Goal: Task Accomplishment & Management: Use online tool/utility

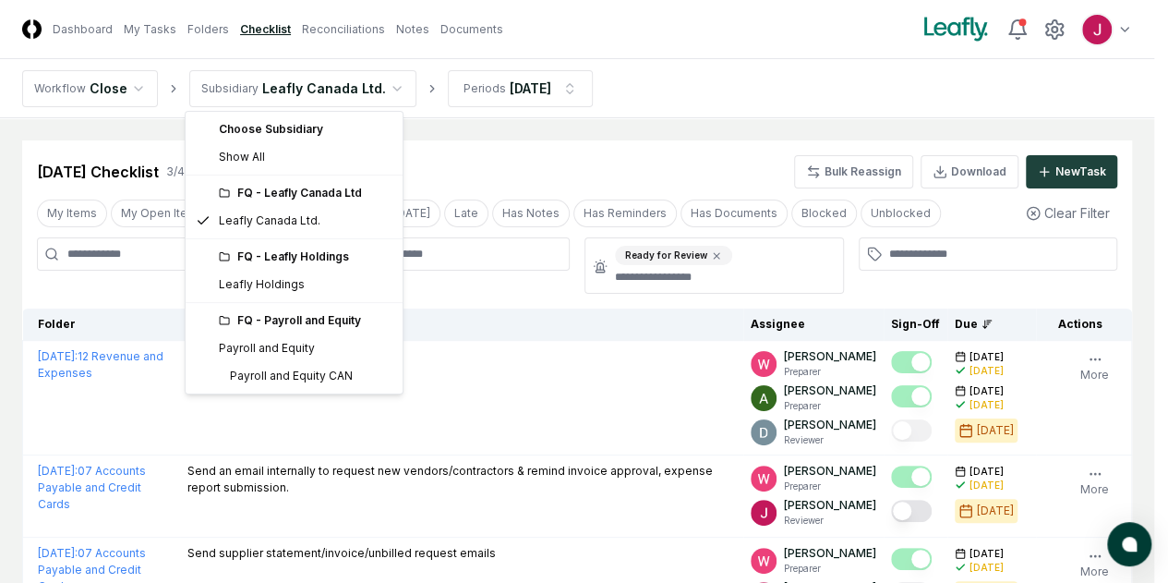
click at [389, 82] on html "CloseCore Dashboard My Tasks Folders Checklist Reconciliations Notes Documents …" at bounding box center [584, 375] width 1168 height 751
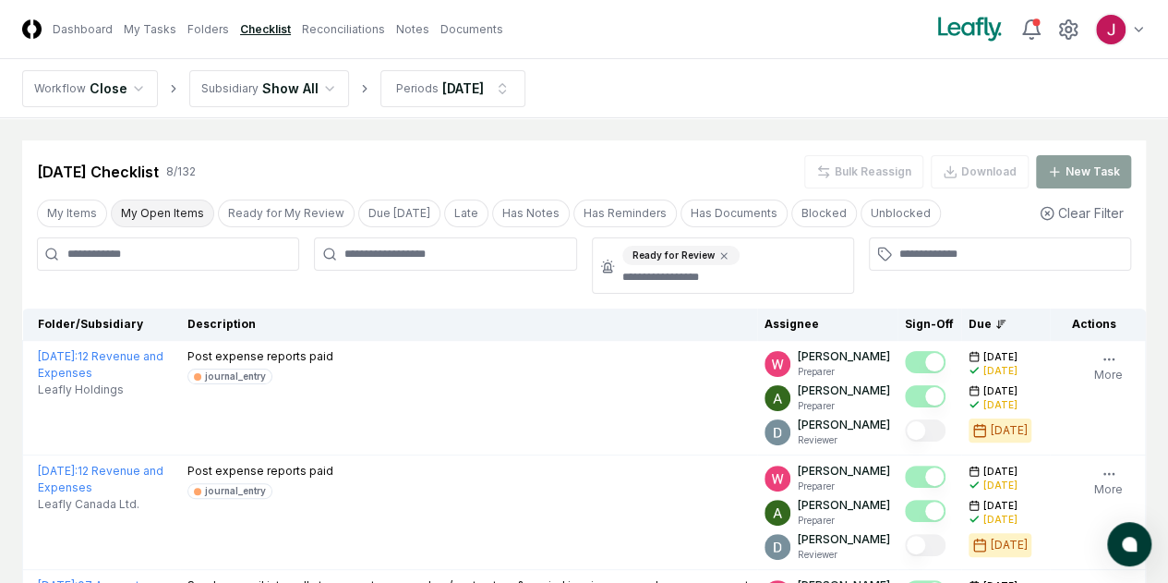
click at [152, 206] on button "My Open Items" at bounding box center [162, 214] width 103 height 28
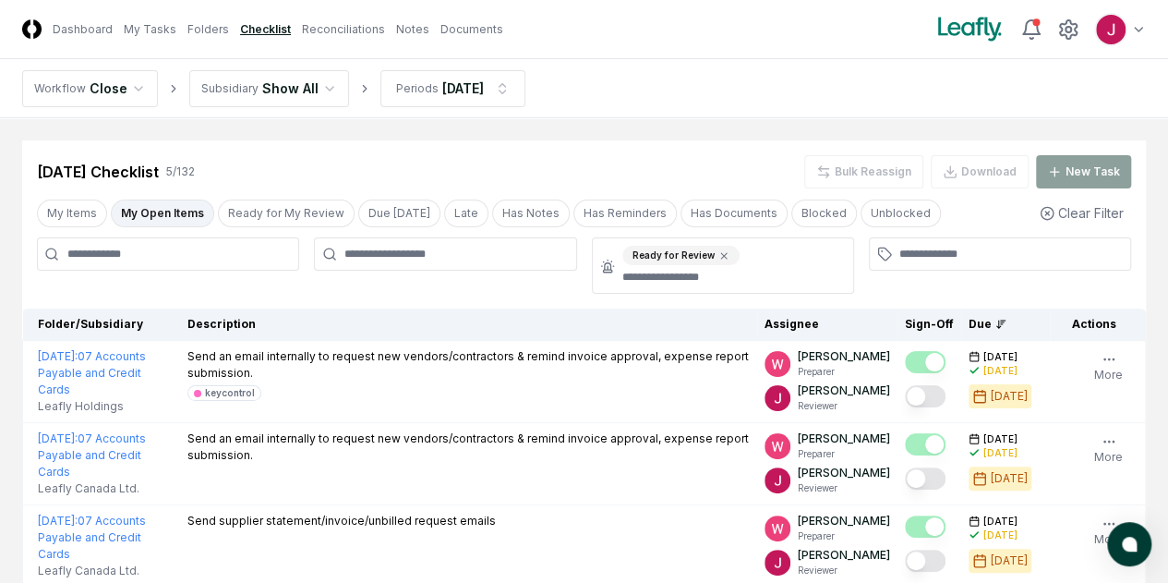
click at [167, 210] on button "My Open Items" at bounding box center [162, 214] width 103 height 28
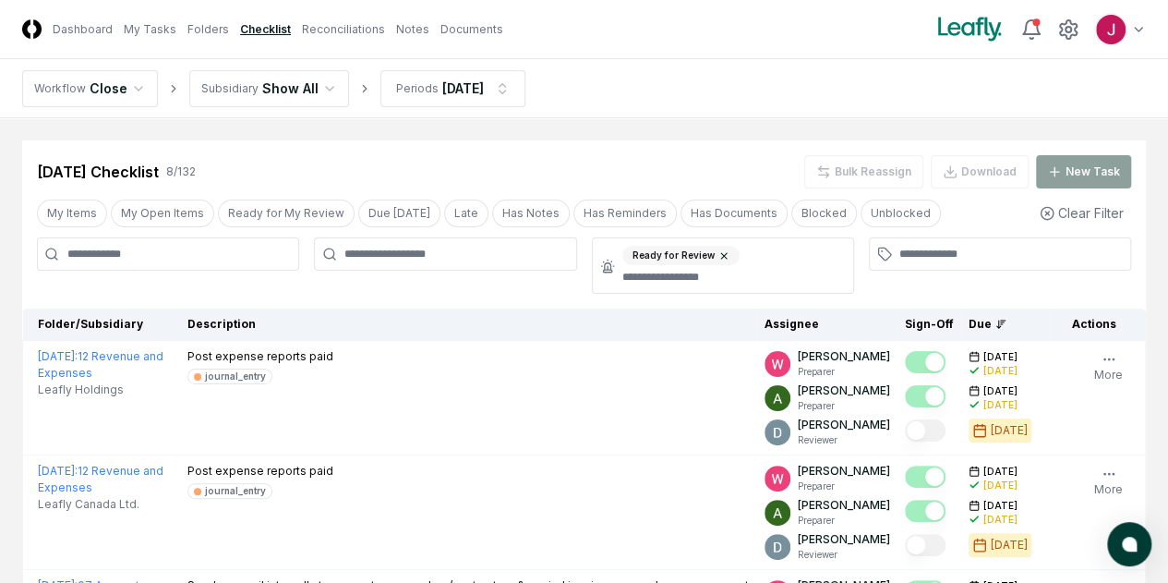
click at [719, 257] on icon at bounding box center [724, 255] width 11 height 11
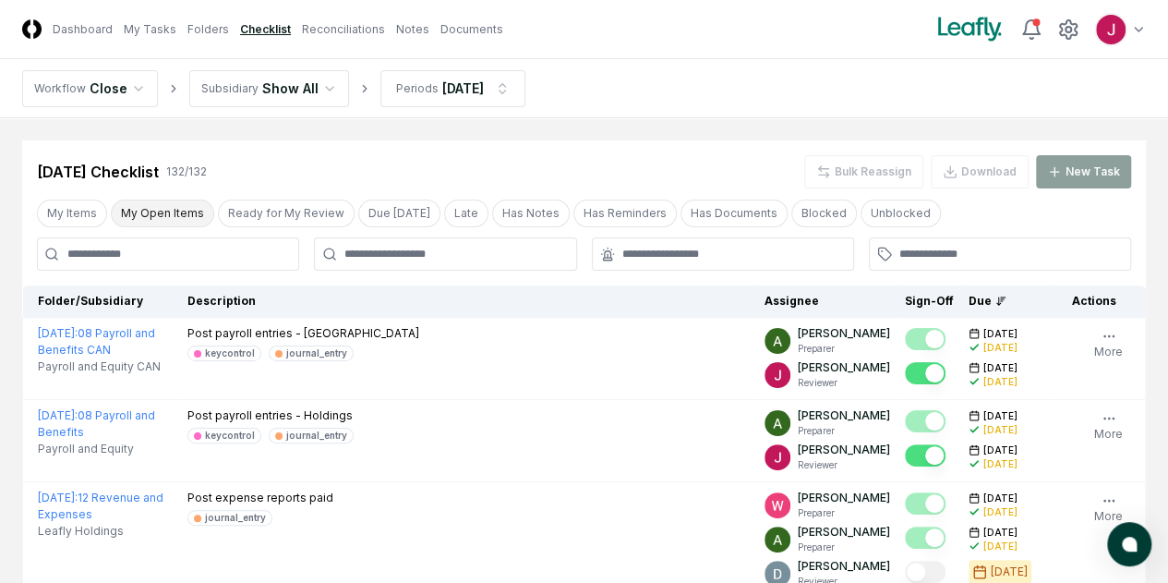
click at [176, 207] on button "My Open Items" at bounding box center [162, 214] width 103 height 28
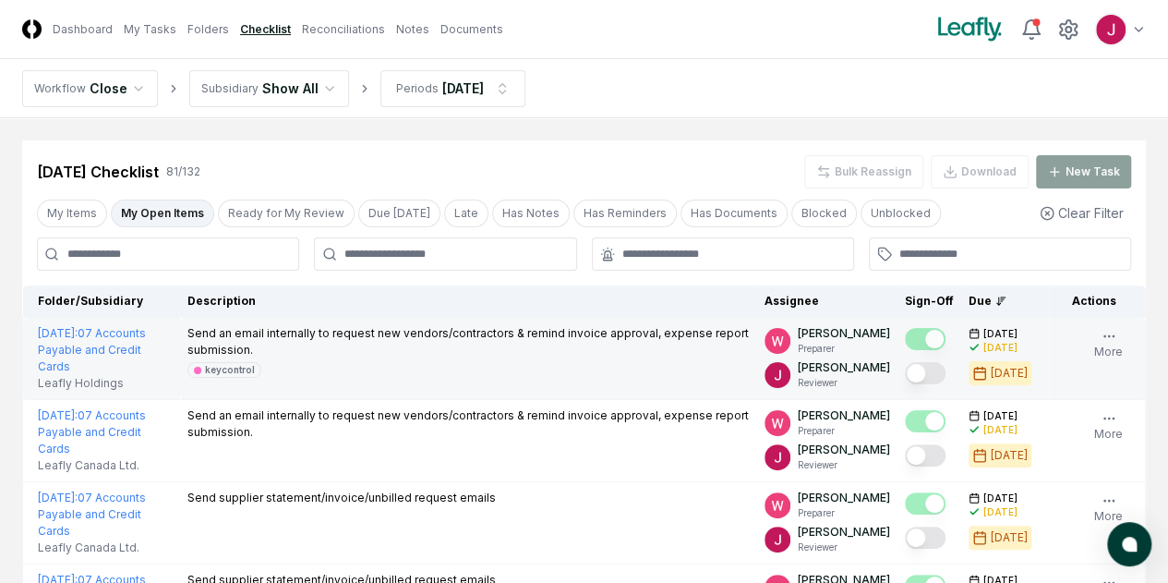
click at [905, 371] on button "Mark complete" at bounding box center [925, 373] width 41 height 22
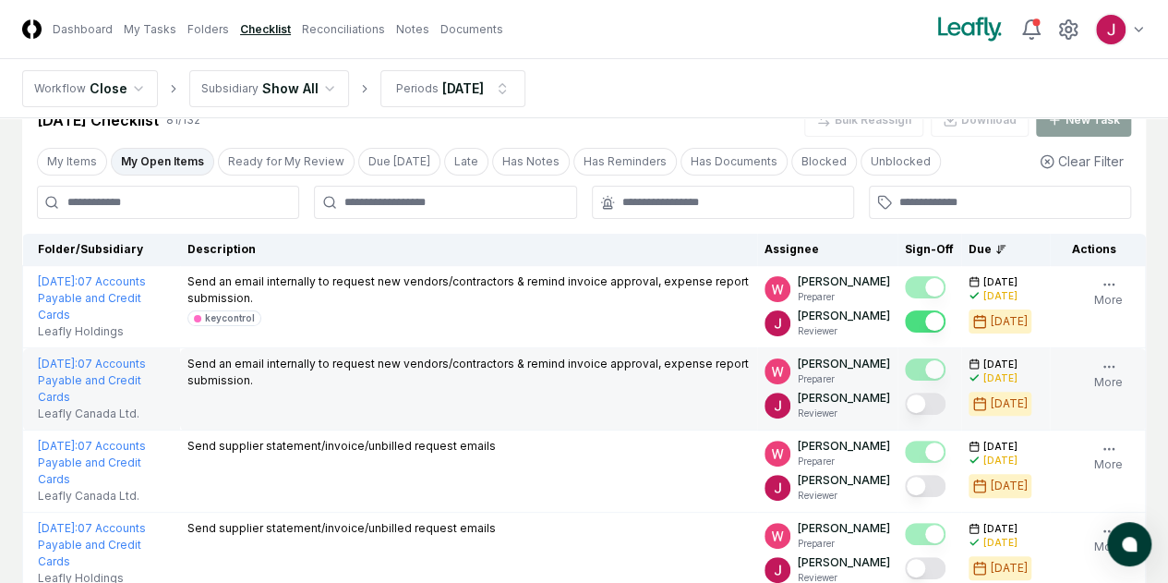
scroll to position [92, 0]
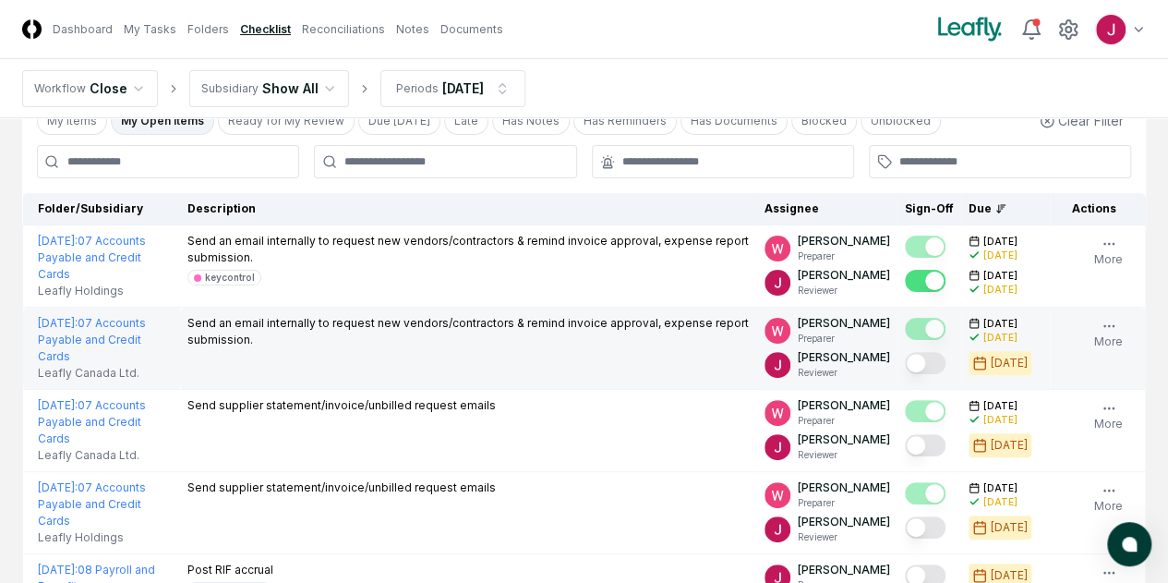
click at [905, 374] on button "Mark complete" at bounding box center [925, 363] width 41 height 22
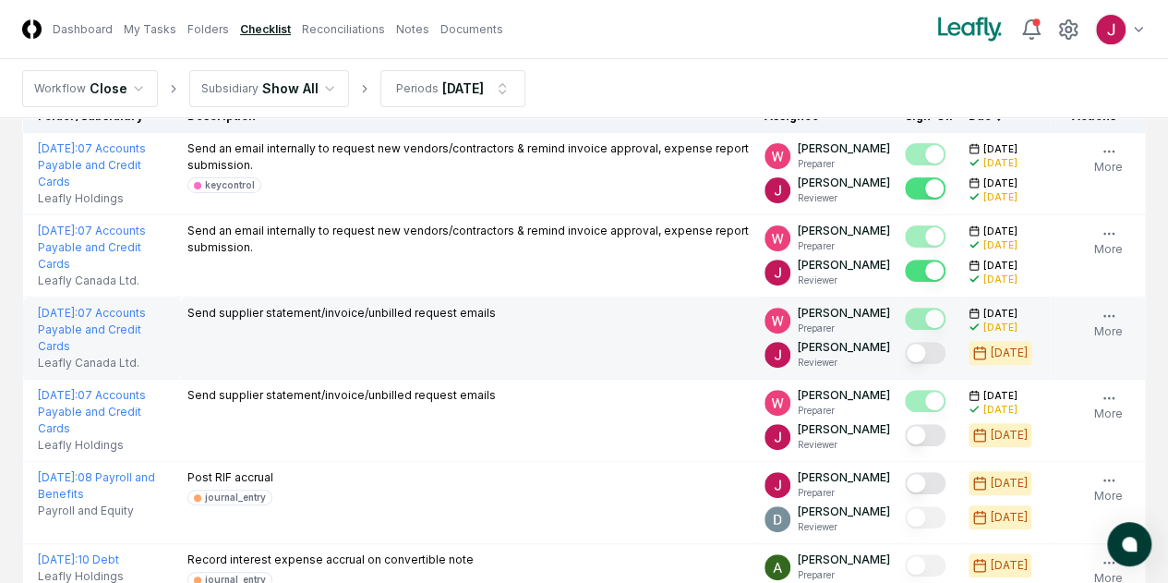
click at [905, 364] on button "Mark complete" at bounding box center [925, 353] width 41 height 22
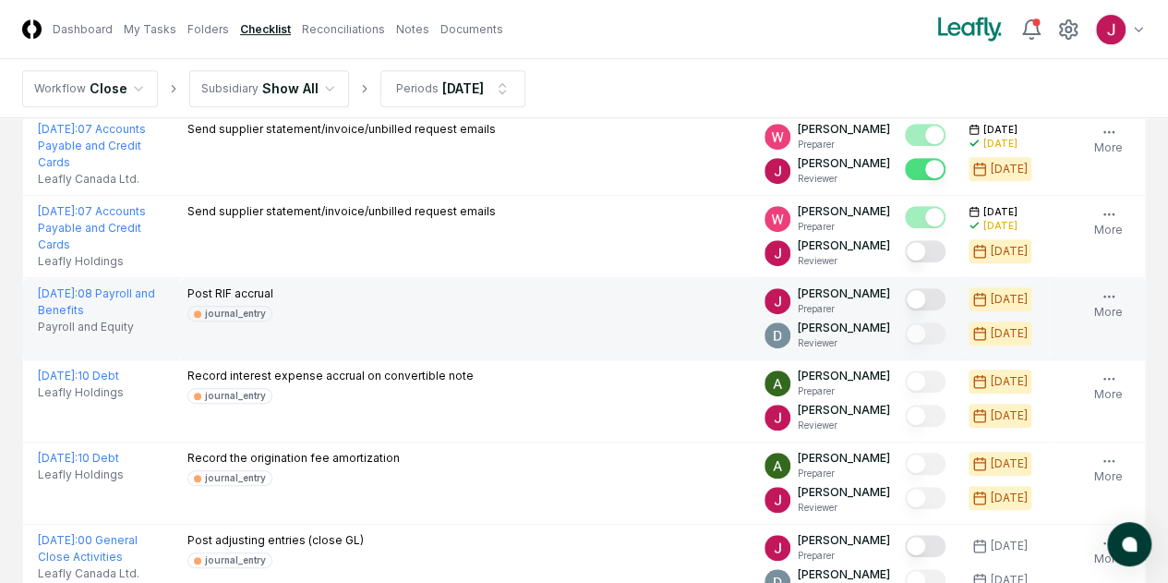
scroll to position [369, 0]
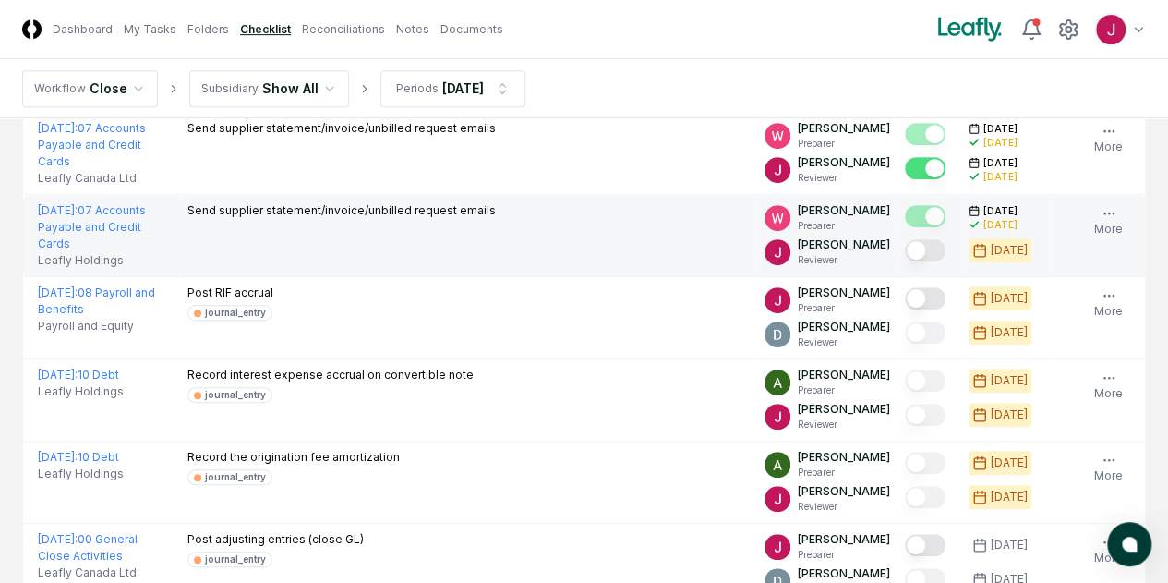
click at [905, 261] on button "Mark complete" at bounding box center [925, 250] width 41 height 22
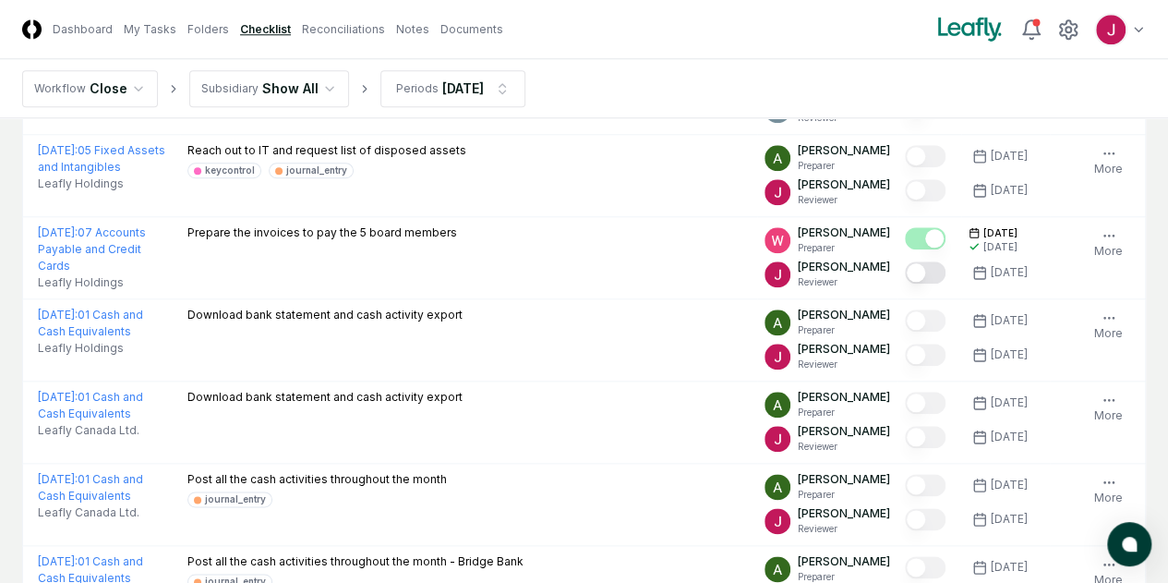
scroll to position [924, 0]
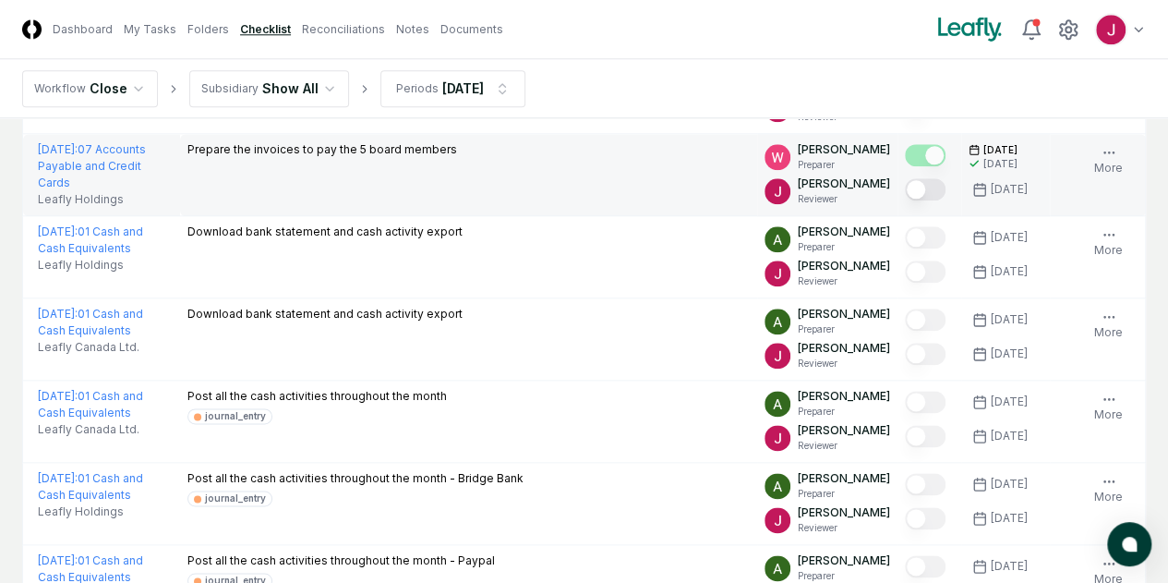
click at [905, 200] on button "Mark complete" at bounding box center [925, 189] width 41 height 22
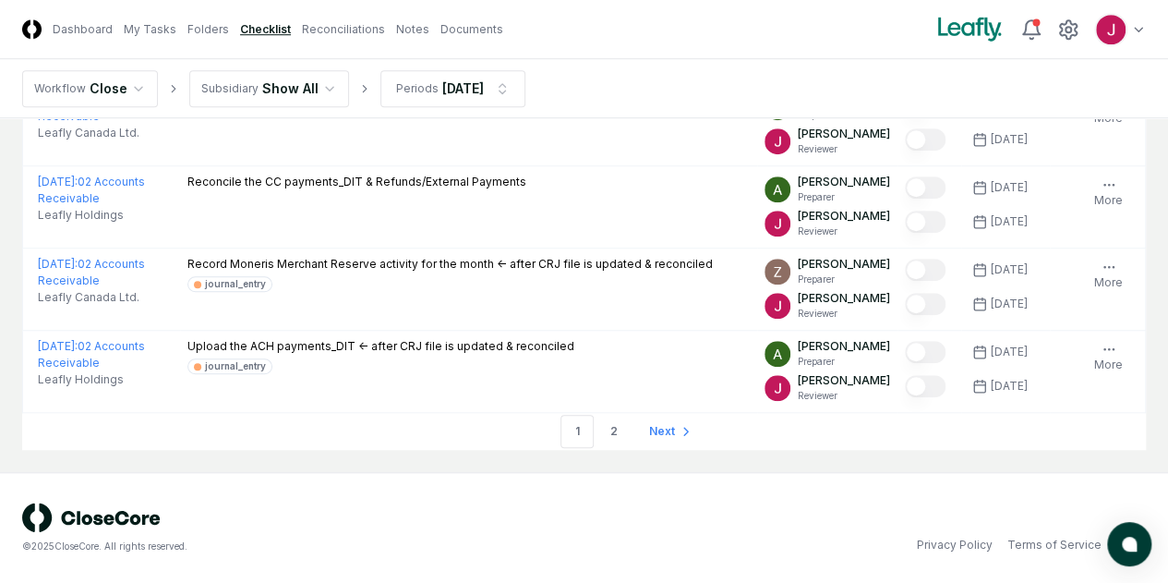
scroll to position [4344, 0]
